Goal: Task Accomplishment & Management: Use online tool/utility

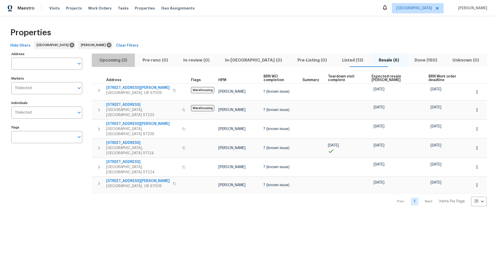
click at [114, 59] on span "Upcoming (3)" at bounding box center [113, 60] width 37 height 7
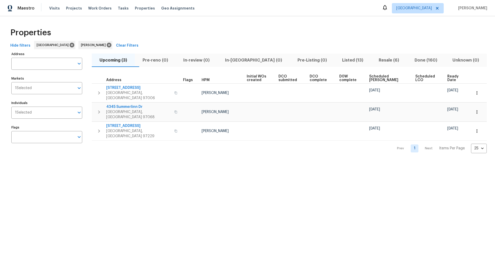
click at [344, 59] on span "Listed (13)" at bounding box center [352, 60] width 30 height 7
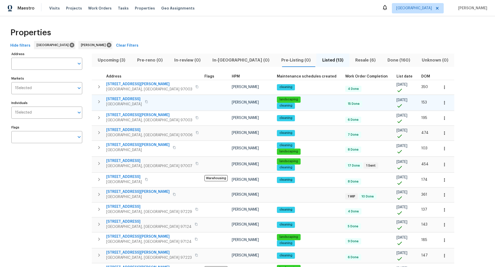
click at [100, 102] on icon "button" at bounding box center [99, 102] width 6 height 6
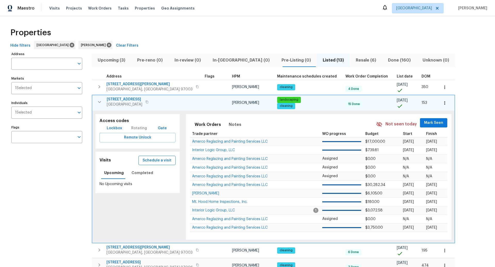
click at [151, 159] on span "Schedule a visit" at bounding box center [157, 160] width 29 height 6
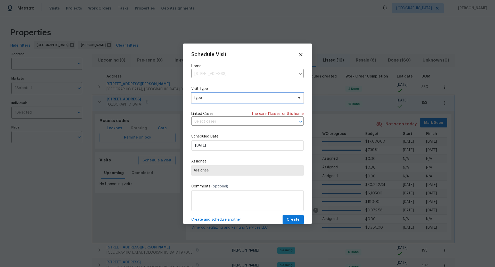
click at [241, 98] on span "Type" at bounding box center [244, 97] width 100 height 5
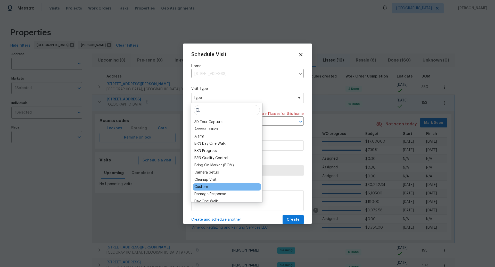
click at [202, 186] on div "Custom" at bounding box center [201, 187] width 14 height 5
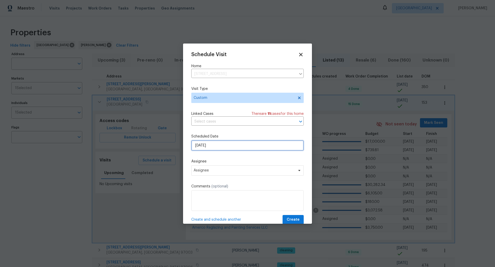
click at [220, 147] on input "[DATE]" at bounding box center [247, 145] width 112 height 10
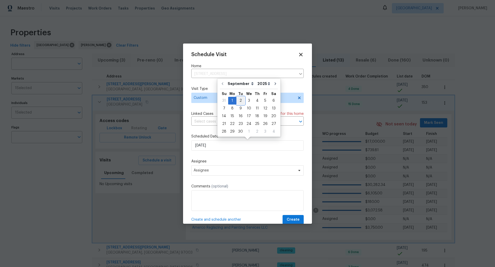
click at [240, 100] on div "2" at bounding box center [240, 100] width 8 height 7
type input "[DATE]"
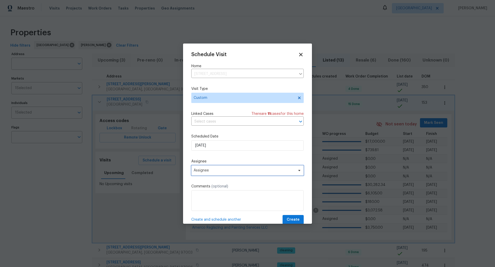
click at [233, 171] on span "Assignee" at bounding box center [244, 171] width 101 height 4
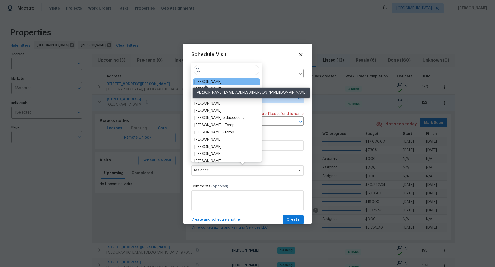
click at [208, 81] on div "[PERSON_NAME]" at bounding box center [207, 81] width 27 height 5
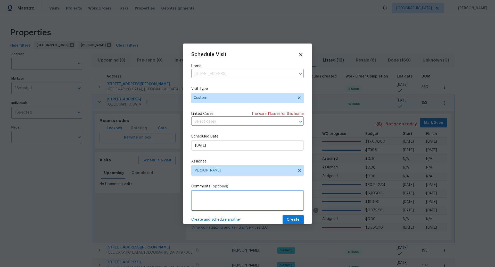
click at [216, 197] on textarea at bounding box center [247, 200] width 112 height 21
type textarea "Change Yale lock"
click at [294, 219] on span "Create" at bounding box center [293, 220] width 13 height 6
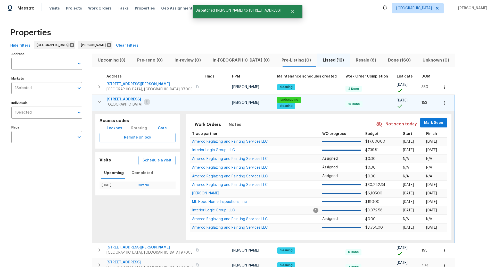
click at [145, 102] on icon "button" at bounding box center [146, 102] width 3 height 3
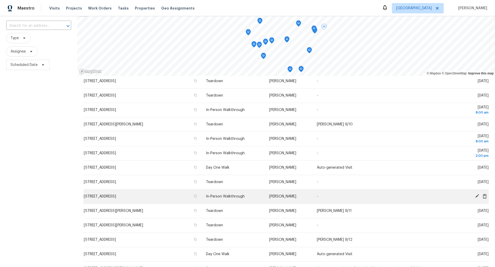
scroll to position [37, 0]
